Goal: Information Seeking & Learning: Compare options

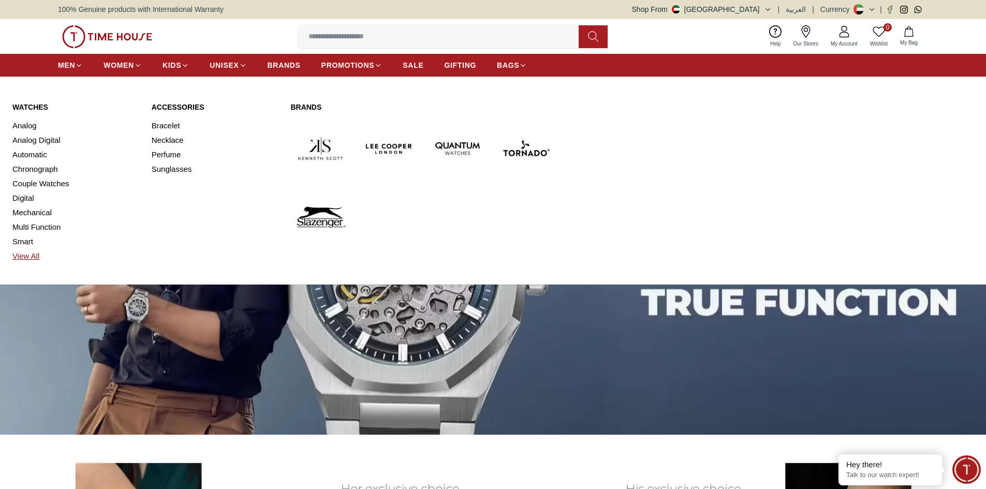
click at [32, 257] on link "View All" at bounding box center [75, 256] width 127 height 14
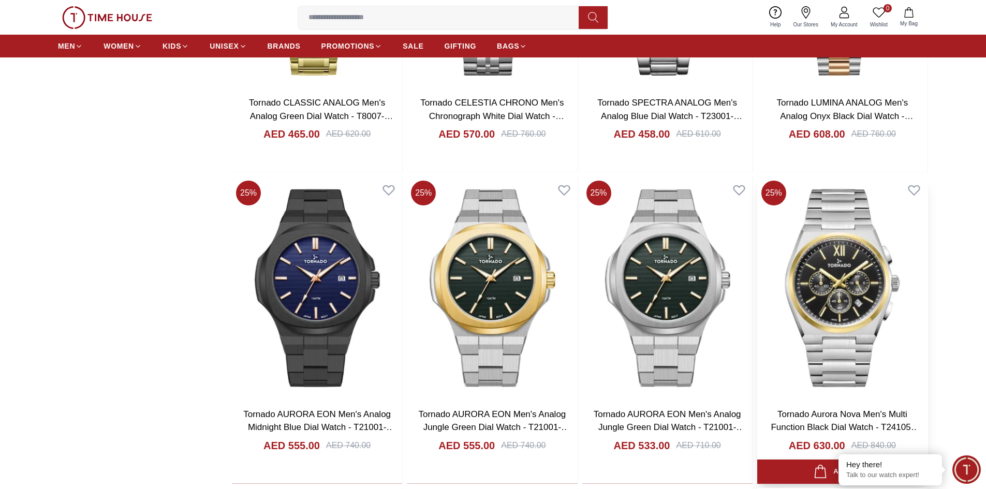
scroll to position [931, 0]
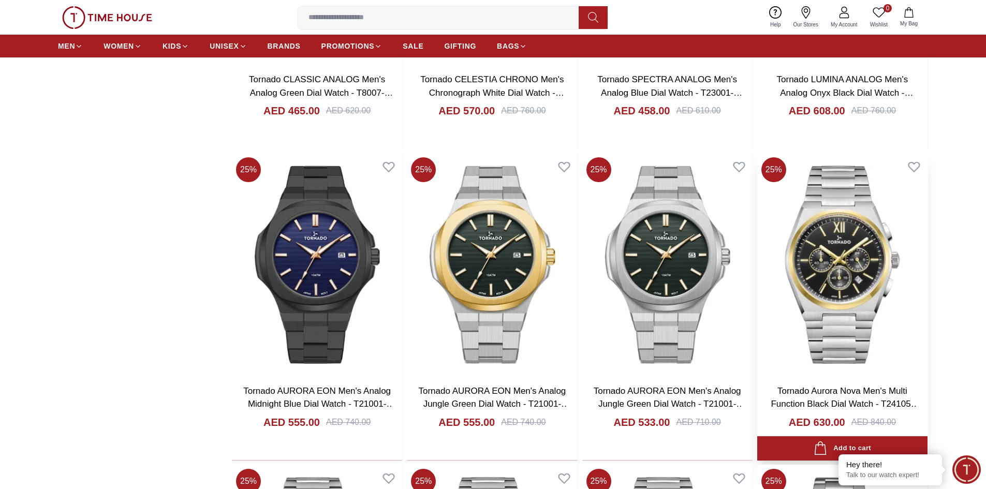
click at [846, 263] on img at bounding box center [842, 264] width 170 height 223
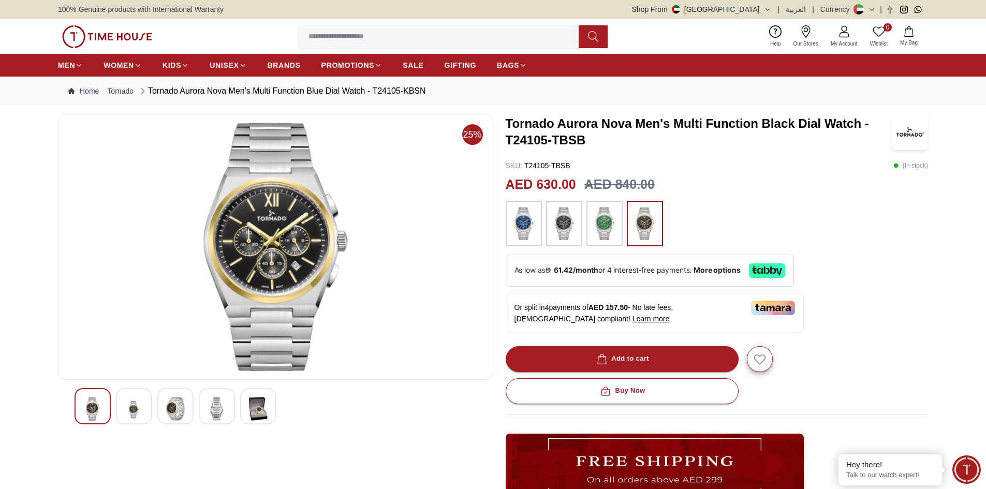
click at [568, 220] on img at bounding box center [564, 223] width 26 height 35
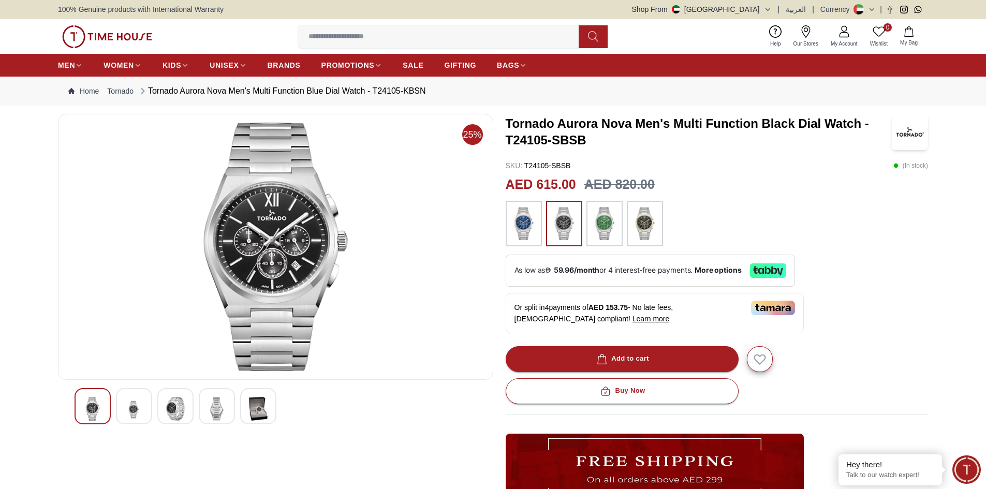
click at [527, 221] on img at bounding box center [524, 223] width 26 height 35
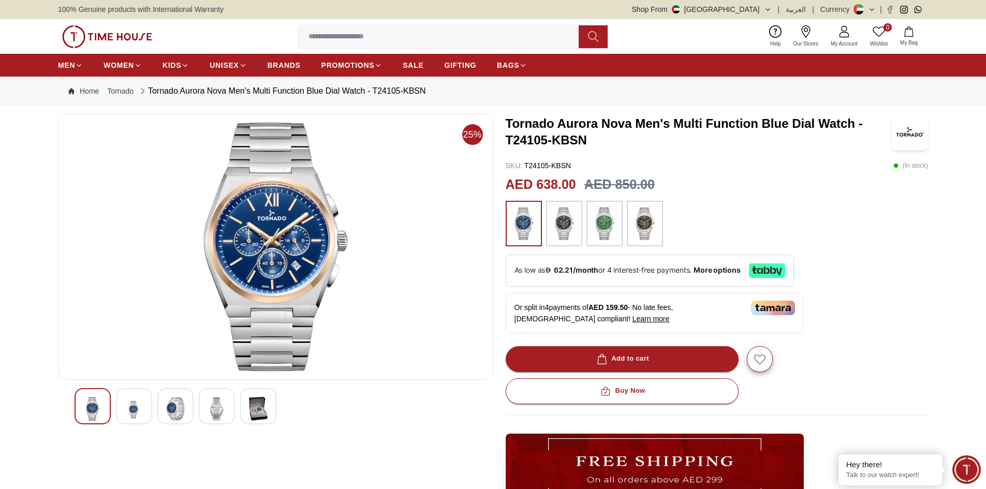
click at [610, 223] on img at bounding box center [604, 223] width 26 height 35
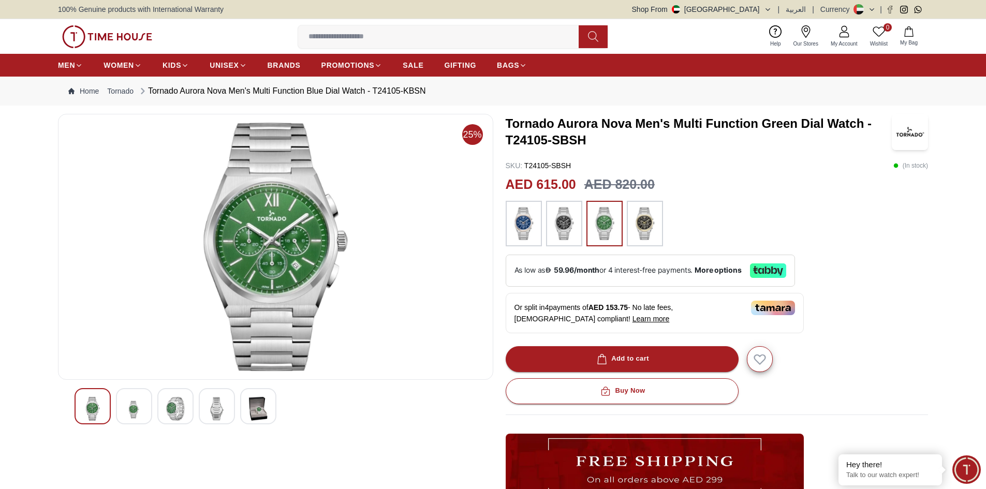
click at [647, 224] on img at bounding box center [645, 223] width 26 height 35
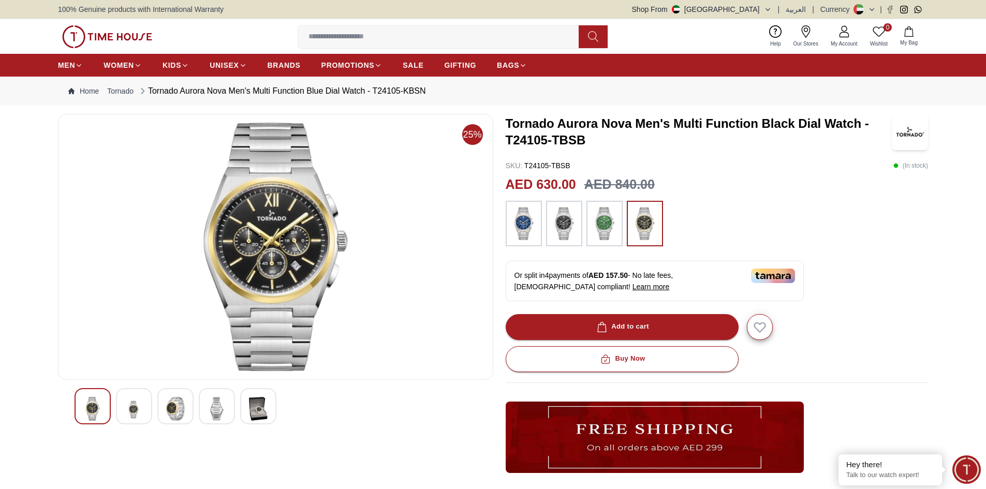
click at [259, 400] on img at bounding box center [258, 409] width 19 height 24
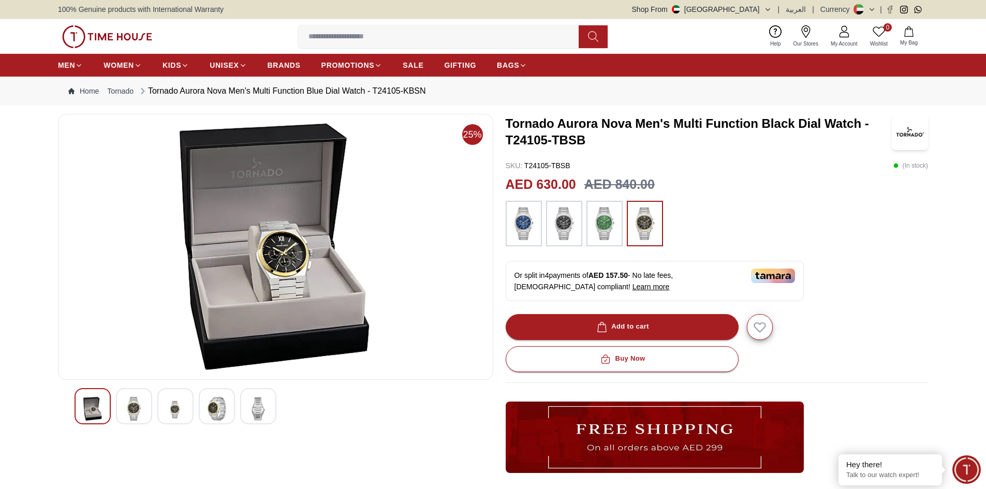
click at [232, 404] on div at bounding box center [217, 406] width 36 height 36
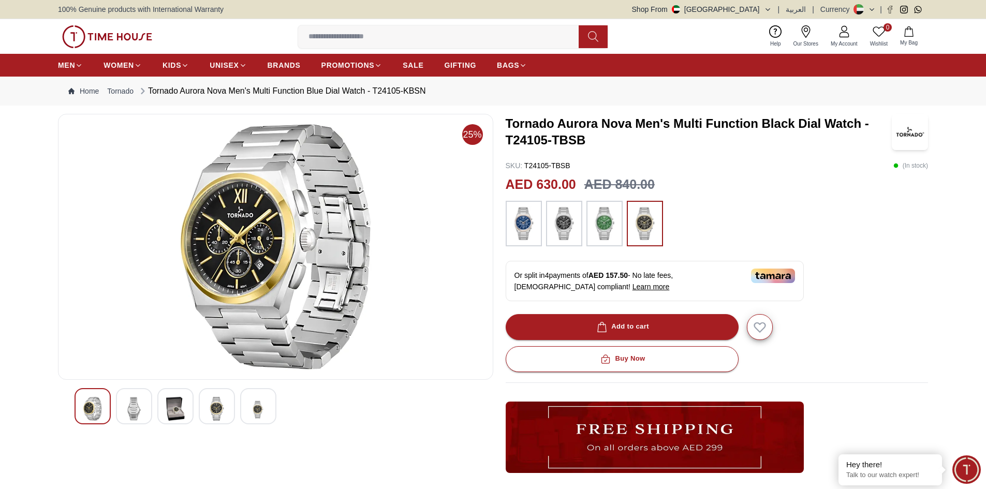
click at [98, 409] on img at bounding box center [92, 409] width 19 height 24
click at [123, 408] on div at bounding box center [134, 406] width 36 height 36
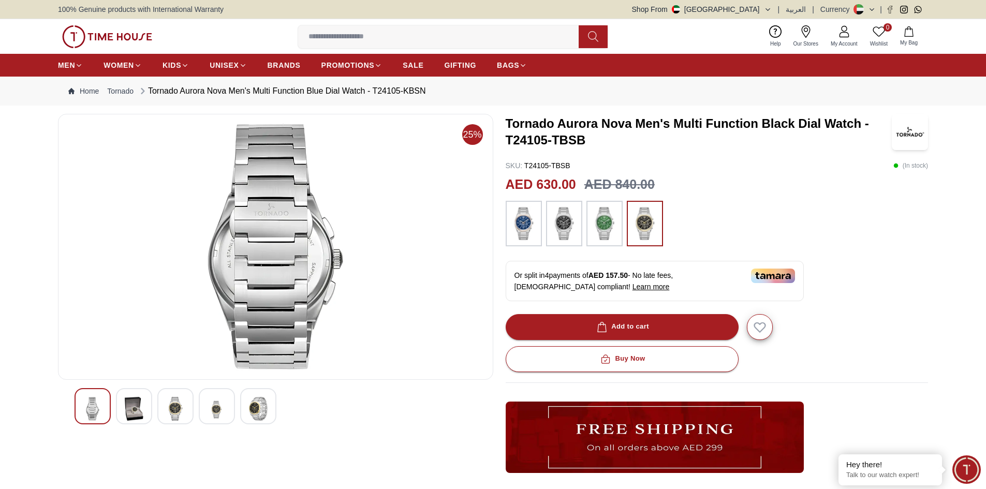
click at [127, 408] on img at bounding box center [134, 409] width 19 height 24
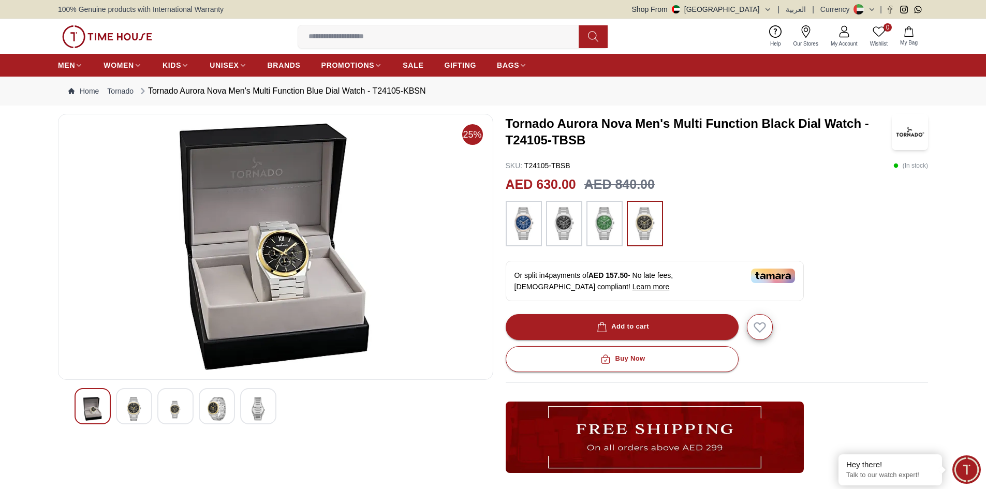
click at [127, 408] on img at bounding box center [134, 409] width 19 height 24
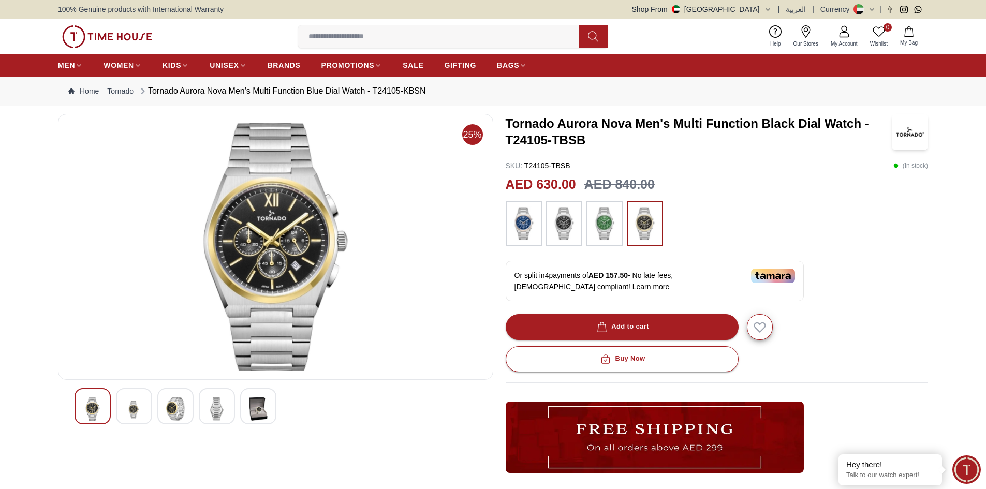
click at [127, 408] on img at bounding box center [134, 409] width 19 height 25
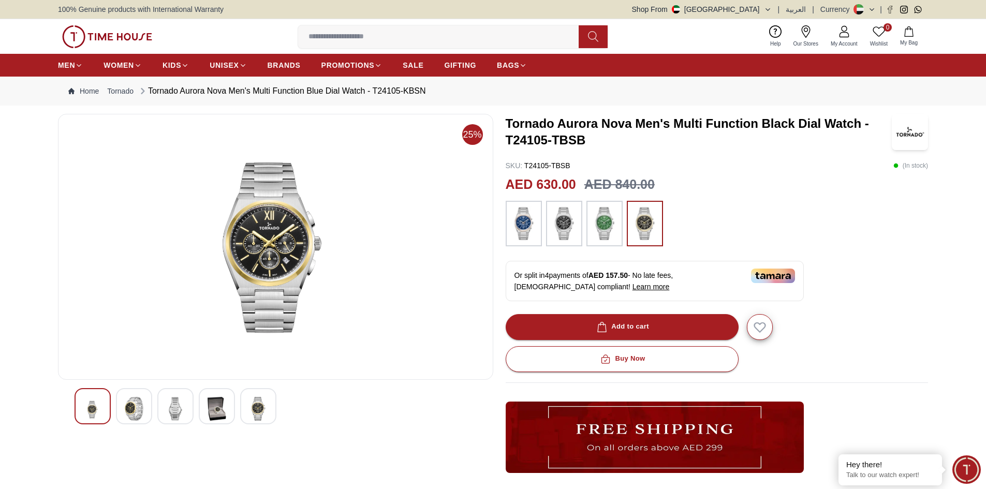
click at [127, 408] on img at bounding box center [134, 409] width 19 height 24
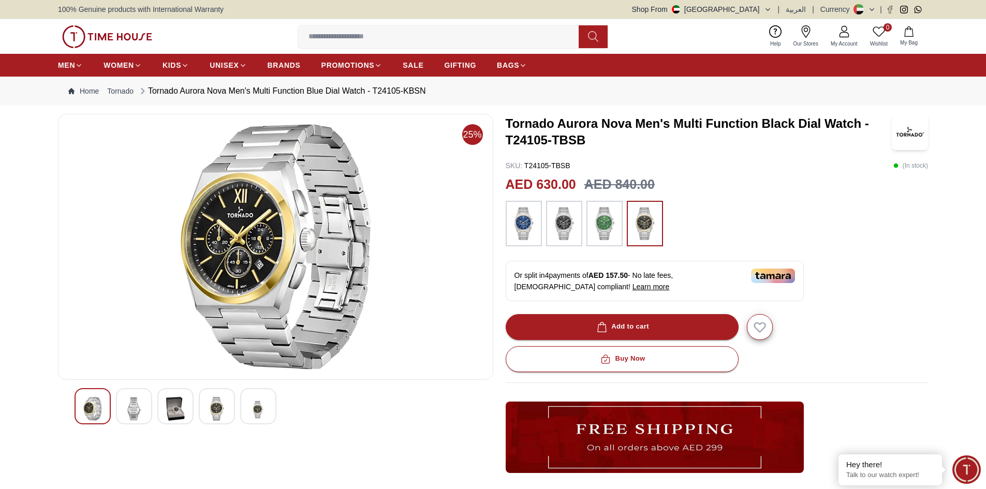
click at [127, 408] on img at bounding box center [134, 409] width 19 height 24
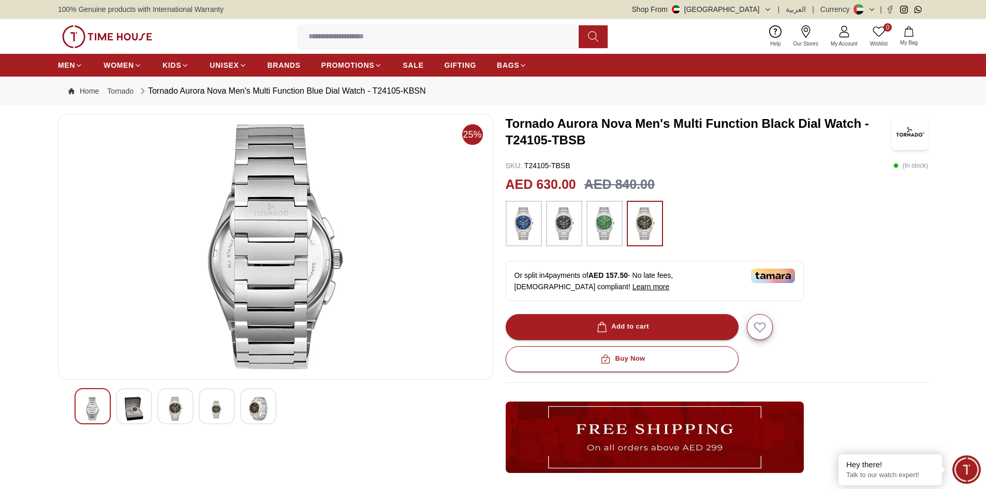
click at [127, 408] on img at bounding box center [134, 409] width 19 height 24
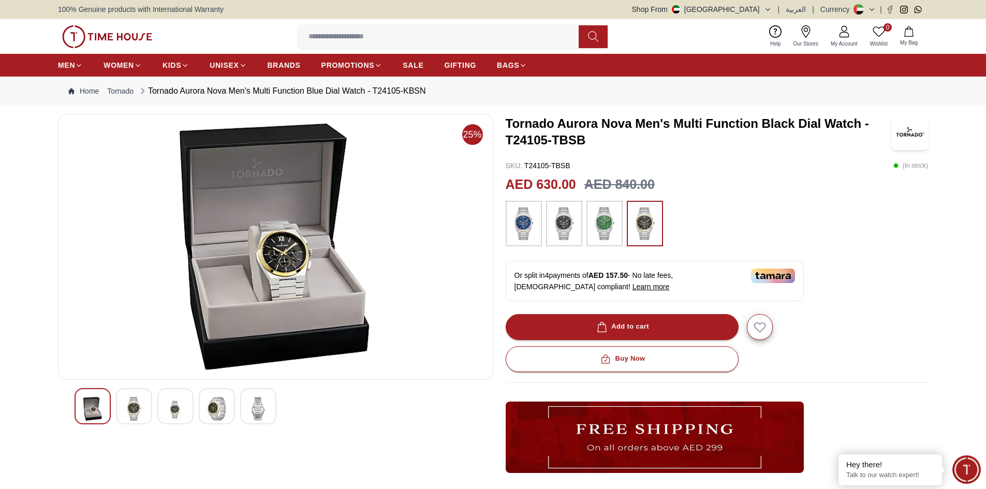
click at [127, 408] on img at bounding box center [134, 409] width 19 height 24
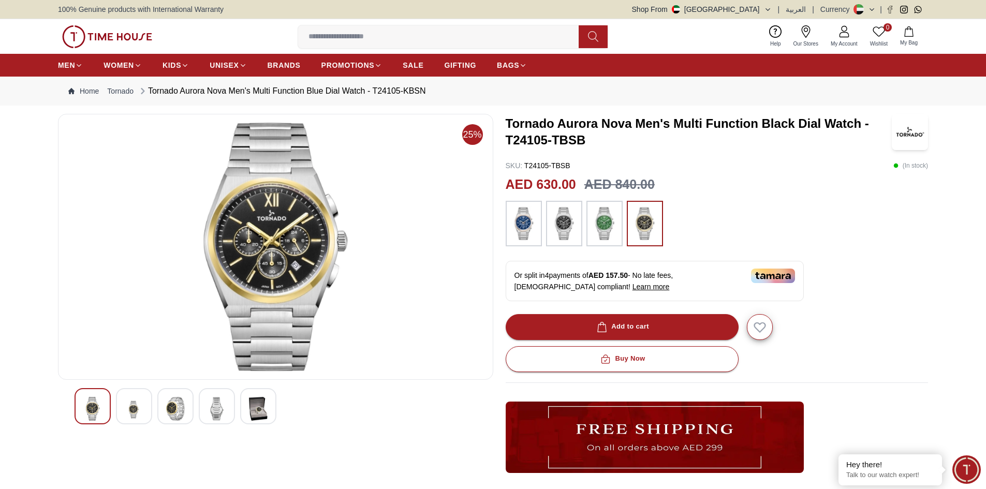
click at [127, 408] on img at bounding box center [134, 409] width 19 height 25
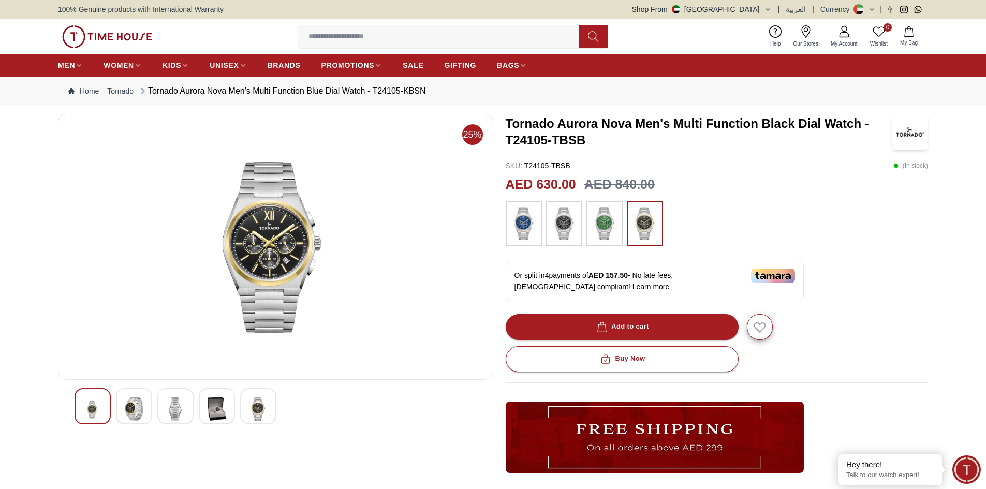
click at [128, 408] on img at bounding box center [134, 409] width 19 height 24
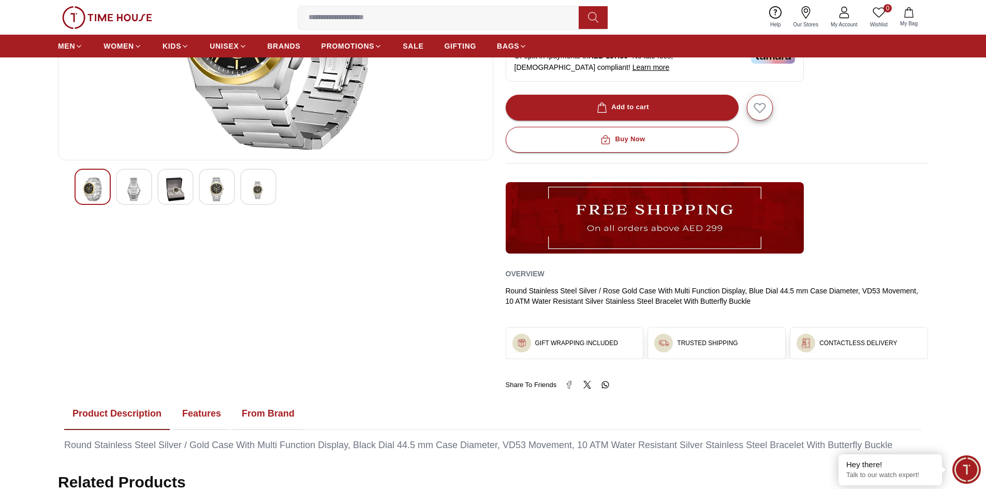
scroll to position [207, 0]
